Goal: Information Seeking & Learning: Learn about a topic

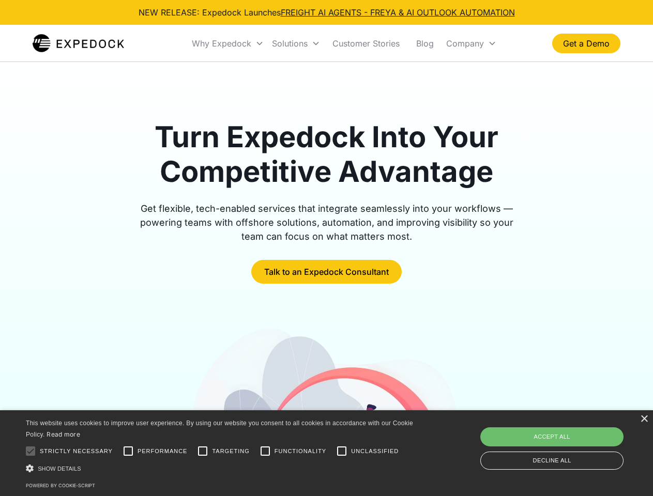
click at [228, 43] on div "Why Expedock" at bounding box center [221, 43] width 59 height 10
click at [296, 43] on div "Solutions" at bounding box center [290, 43] width 36 height 10
click at [471, 43] on div "Company" at bounding box center [465, 43] width 38 height 10
click at [30, 451] on div at bounding box center [30, 451] width 21 height 21
click at [128, 451] on input "Performance" at bounding box center [128, 451] width 21 height 21
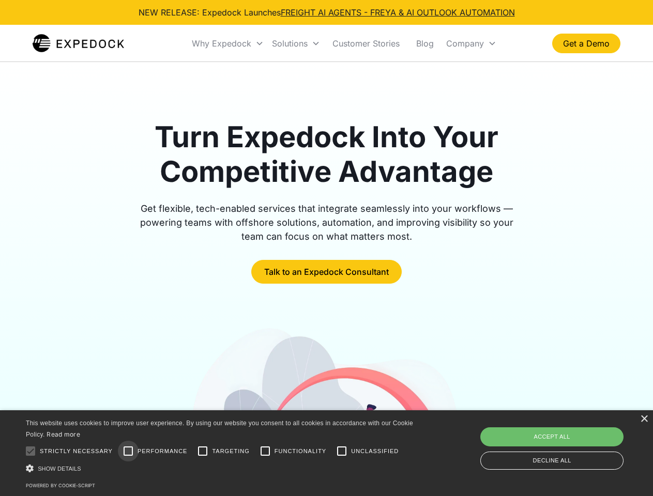
checkbox input "true"
click at [203, 451] on input "Targeting" at bounding box center [202, 451] width 21 height 21
checkbox input "true"
click at [265, 451] on input "Functionality" at bounding box center [265, 451] width 21 height 21
checkbox input "true"
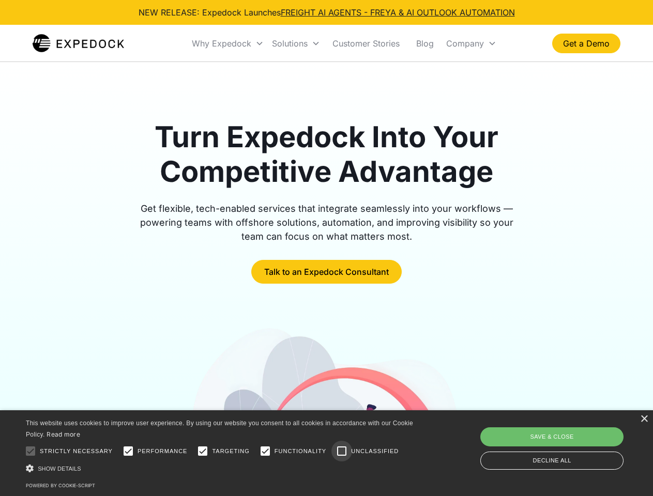
click at [342, 451] on input "Unclassified" at bounding box center [341, 451] width 21 height 21
checkbox input "true"
click at [221, 468] on div "Show details Hide details" at bounding box center [221, 468] width 391 height 11
